Goal: Task Accomplishment & Management: Use online tool/utility

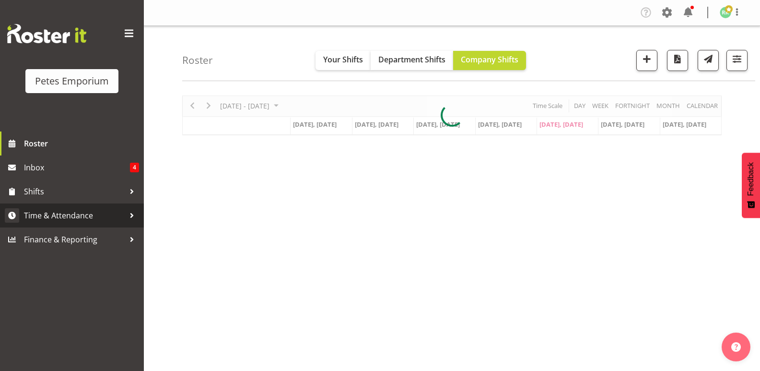
click at [73, 212] on span "Time & Attendance" at bounding box center [74, 215] width 101 height 14
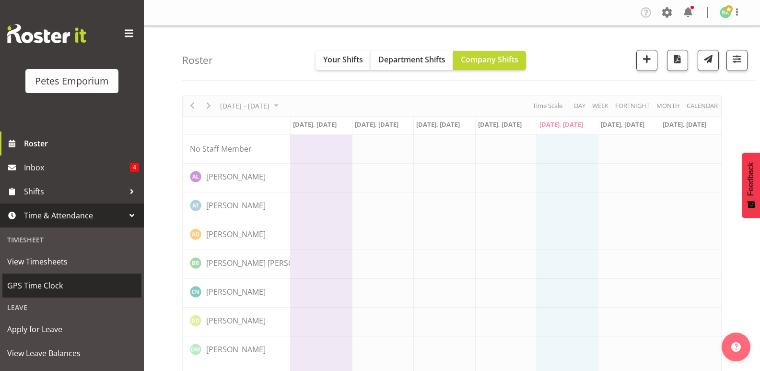
click at [43, 283] on span "GPS Time Clock" at bounding box center [72, 285] width 130 height 14
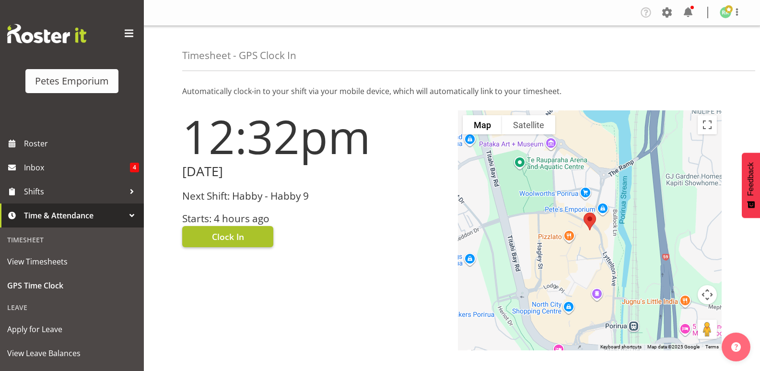
click at [244, 240] on button "Clock In" at bounding box center [227, 236] width 91 height 21
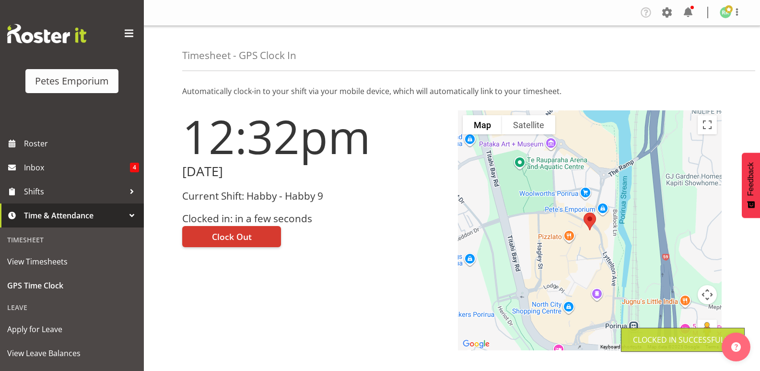
click at [730, 14] on img at bounding box center [726, 13] width 12 height 12
click at [691, 54] on link "Log Out" at bounding box center [697, 50] width 92 height 17
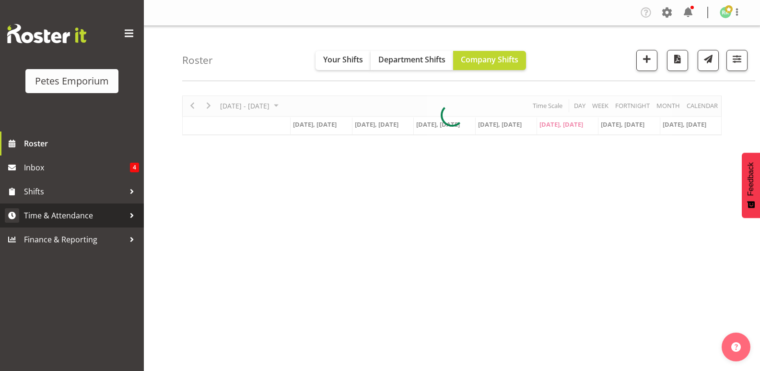
click at [82, 214] on span "Time & Attendance" at bounding box center [74, 215] width 101 height 14
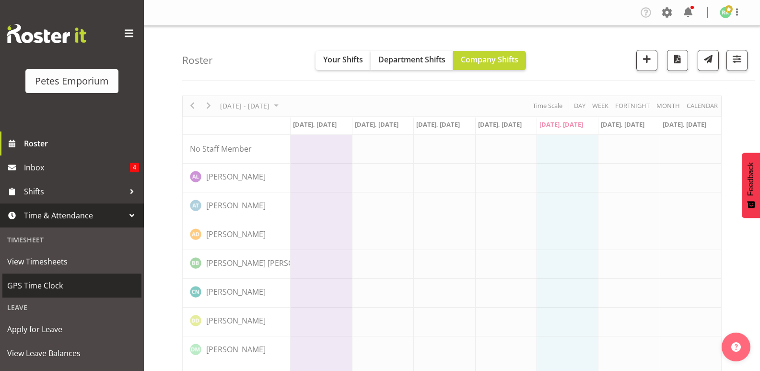
click at [45, 286] on span "GPS Time Clock" at bounding box center [72, 285] width 130 height 14
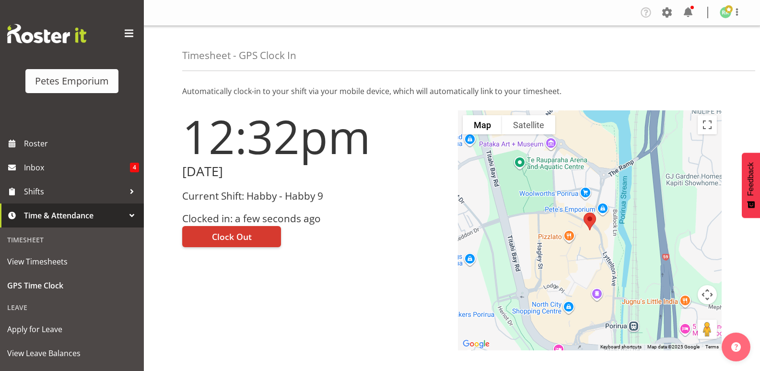
click at [729, 16] on img at bounding box center [726, 13] width 12 height 12
click at [693, 47] on link "Log Out" at bounding box center [697, 50] width 92 height 17
